Goal: Information Seeking & Learning: Learn about a topic

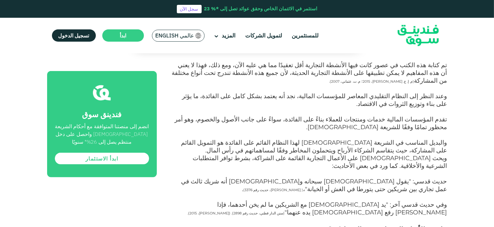
scroll to position [473, 0]
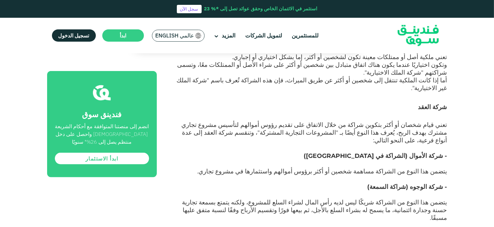
click at [423, 183] on span "- شركة الوجوه (شراكة السمعة)" at bounding box center [408, 186] width 80 height 7
click at [410, 183] on span "- شركة الوجوه (شراكة السمعة)" at bounding box center [408, 186] width 80 height 7
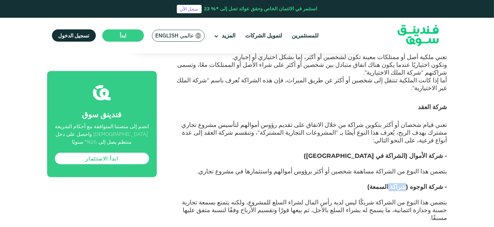
click at [410, 183] on span "- شركة الوجوه (شراكة السمعة)" at bounding box center [408, 186] width 80 height 7
click at [421, 198] on span "يتضمن هذا النوع من الشراكة شريكًا ليس لديه رأس المال لشراء السلع للمشروع، ولكنه…" at bounding box center [314, 209] width 265 height 23
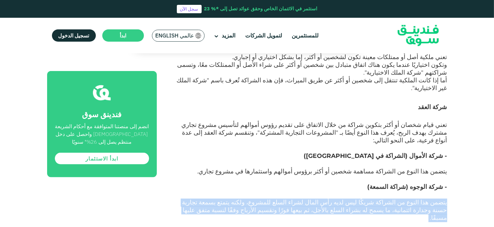
click at [421, 198] on span "يتضمن هذا النوع من الشراكة شريكًا ليس لديه رأس المال لشراء السلع للمشروع، ولكنه…" at bounding box center [314, 209] width 265 height 23
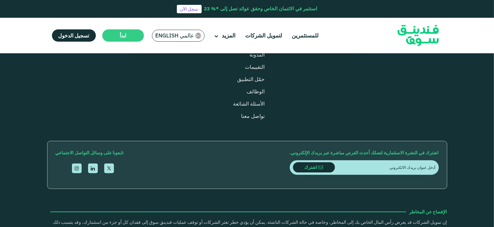
scroll to position [1930, 0]
